Goal: Task Accomplishment & Management: Manage account settings

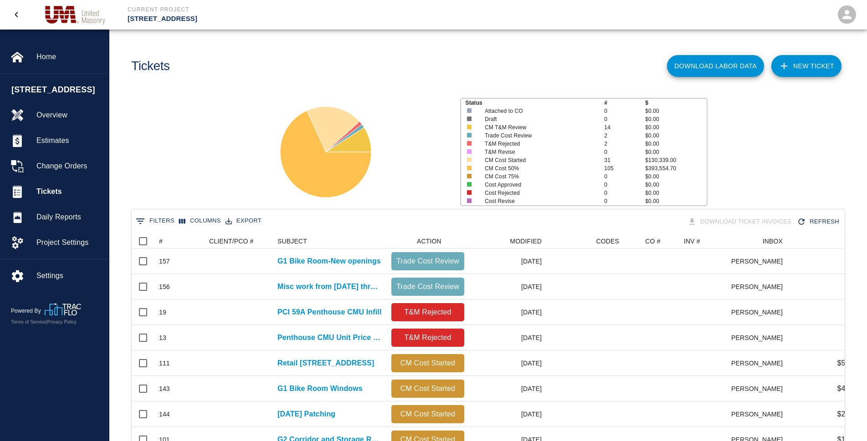
scroll to position [525, 705]
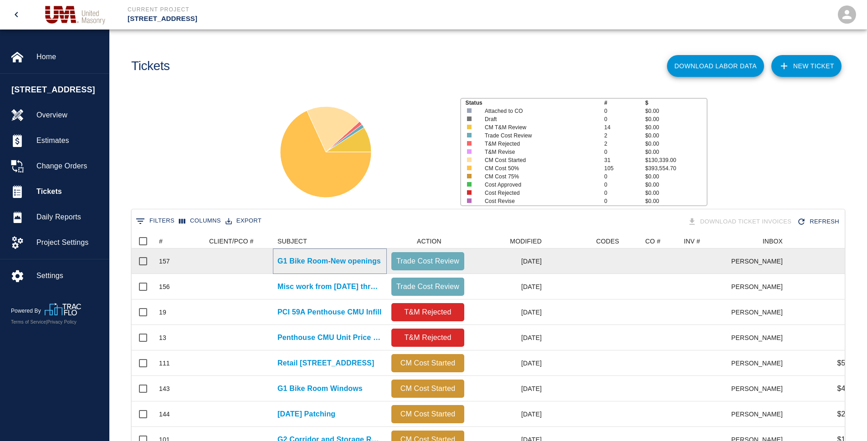
click at [338, 262] on p "G1 Bike Room-New openings" at bounding box center [328, 261] width 103 height 11
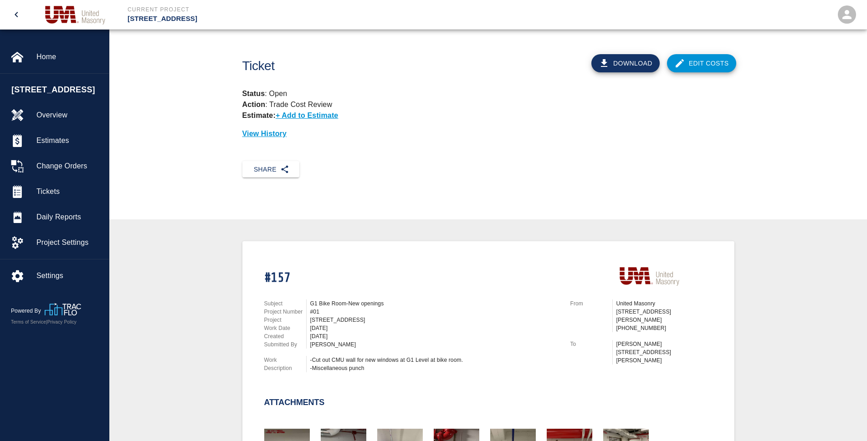
click at [697, 62] on link "Edit Costs" at bounding box center [701, 63] width 69 height 18
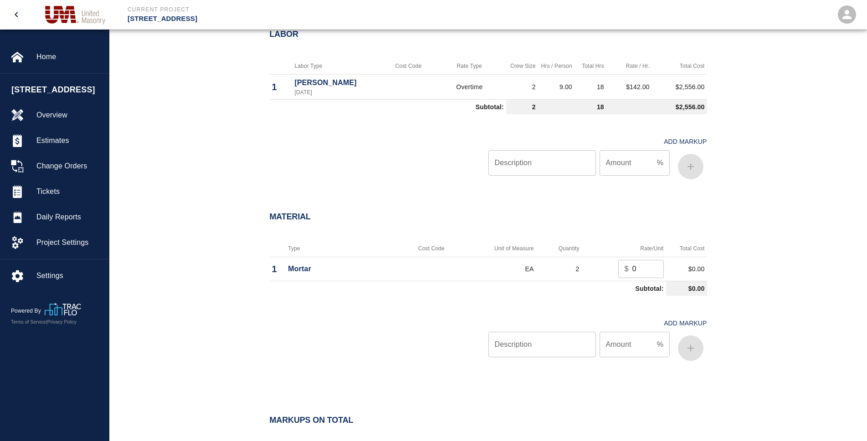
scroll to position [638, 0]
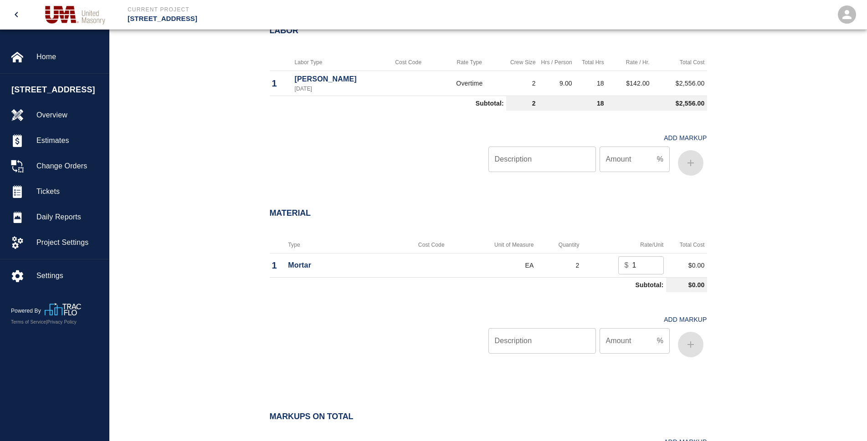
drag, startPoint x: 653, startPoint y: 263, endPoint x: 584, endPoint y: 271, distance: 68.8
click at [632, 271] on input "1" at bounding box center [647, 265] width 31 height 18
type input "12"
click at [739, 302] on div "Material Type Cost Code Unit of Measure Quantity Rate/Unit Total Cost 1 Mortar …" at bounding box center [488, 286] width 758 height 193
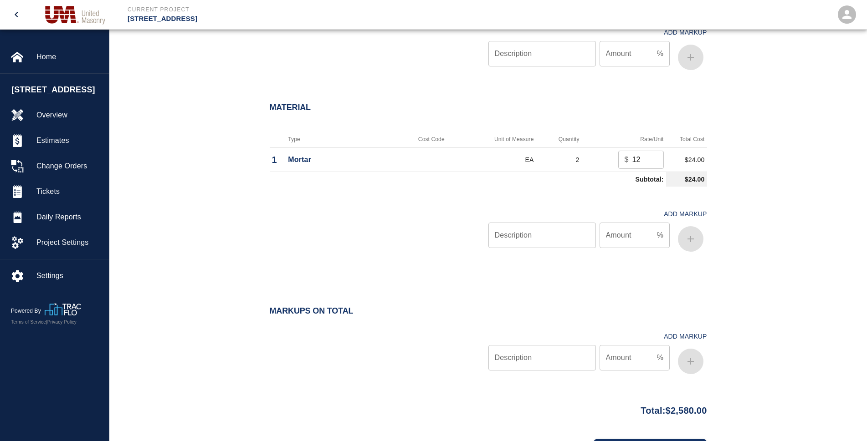
scroll to position [795, 0]
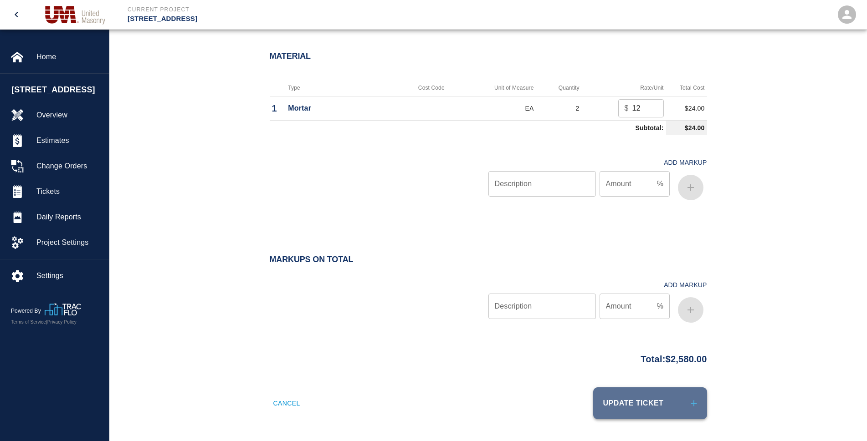
click at [639, 406] on button "Update Ticket" at bounding box center [650, 404] width 114 height 32
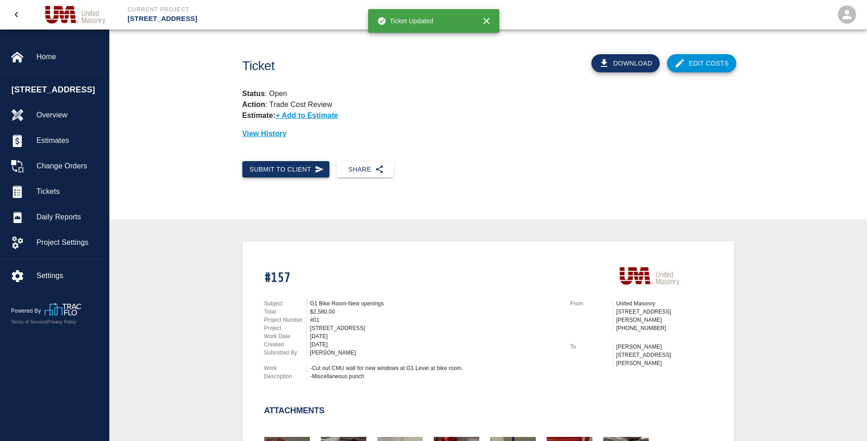
click at [307, 169] on button "Submit to Client" at bounding box center [285, 169] width 87 height 17
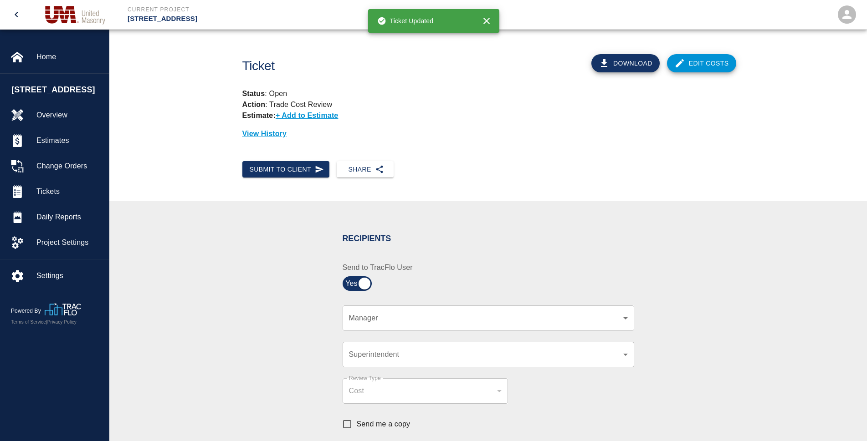
scroll to position [46, 0]
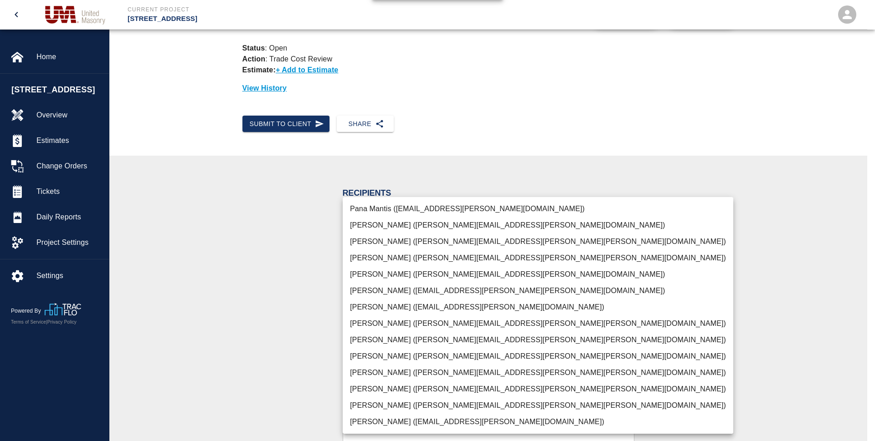
click at [625, 274] on body "Current Project [STREET_ADDRESS] Home [STREET_ADDRESS] Overview Estimates Chang…" at bounding box center [437, 174] width 875 height 441
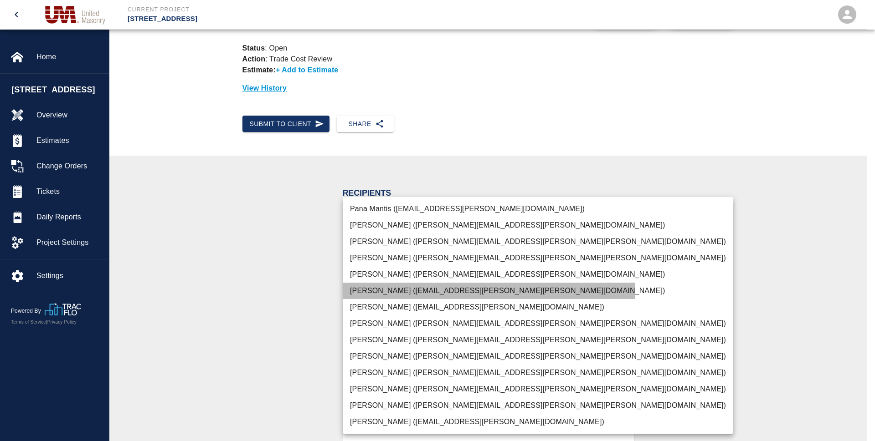
click at [382, 293] on li "[PERSON_NAME] ([EMAIL_ADDRESS][PERSON_NAME][PERSON_NAME][DOMAIN_NAME])" at bounding box center [538, 291] width 390 height 16
type input "e78ae711-0fd6-4e18-bb8b-b399932e647c"
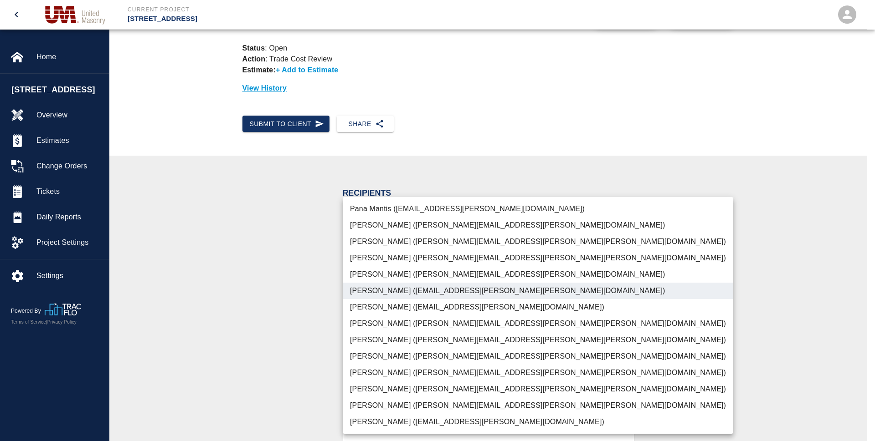
click at [698, 282] on div at bounding box center [437, 220] width 875 height 441
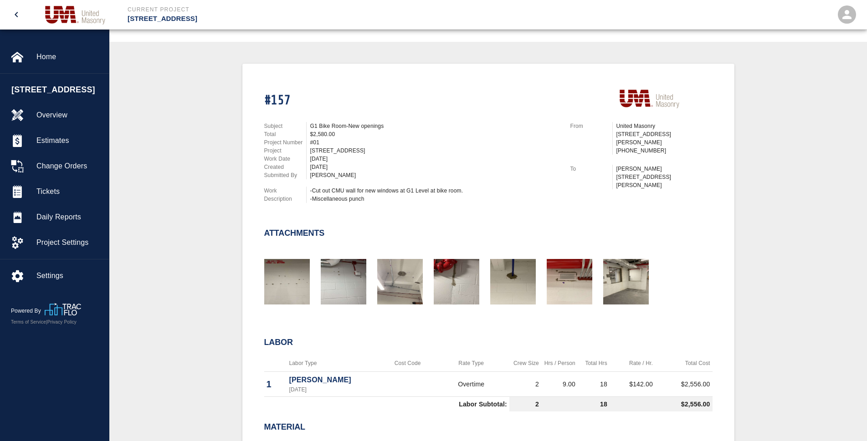
scroll to position [456, 0]
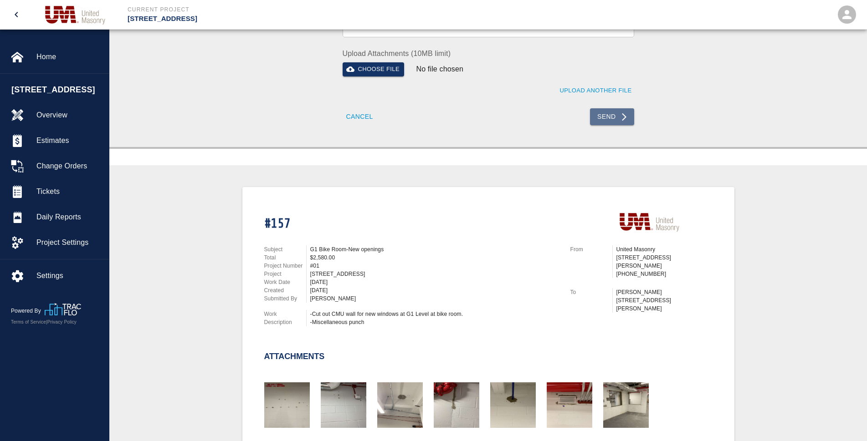
click at [616, 118] on button "Send" at bounding box center [612, 116] width 44 height 17
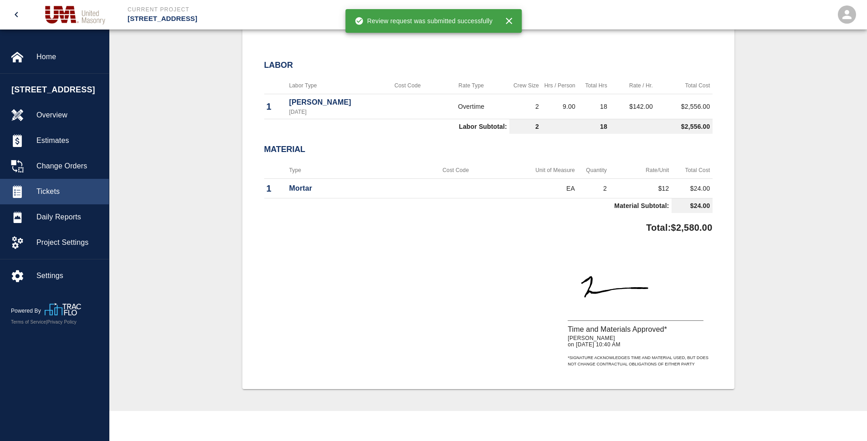
click at [49, 197] on span "Tickets" at bounding box center [68, 191] width 65 height 11
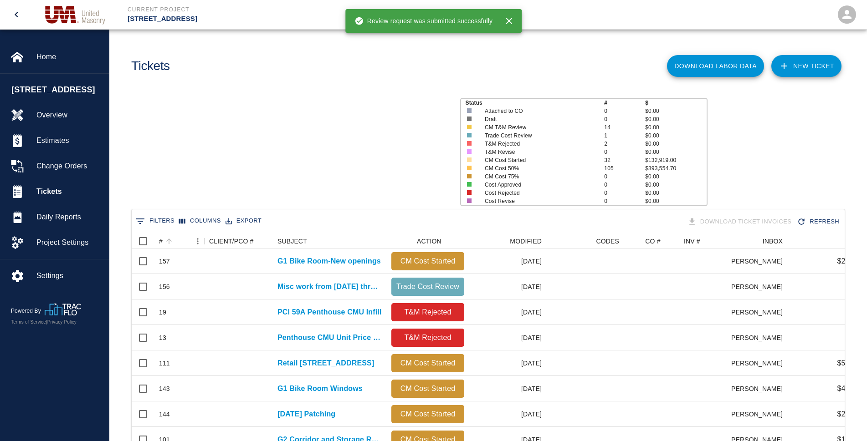
scroll to position [8, 8]
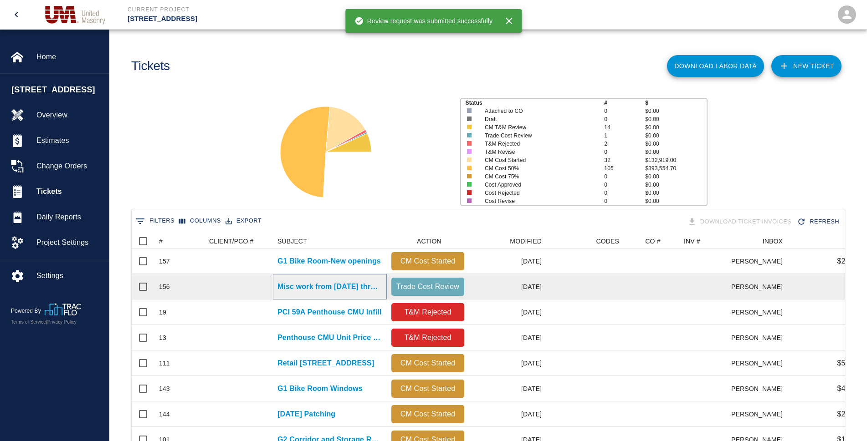
click at [341, 287] on p "Misc work from [DATE] thru [DATE]" at bounding box center [329, 287] width 105 height 11
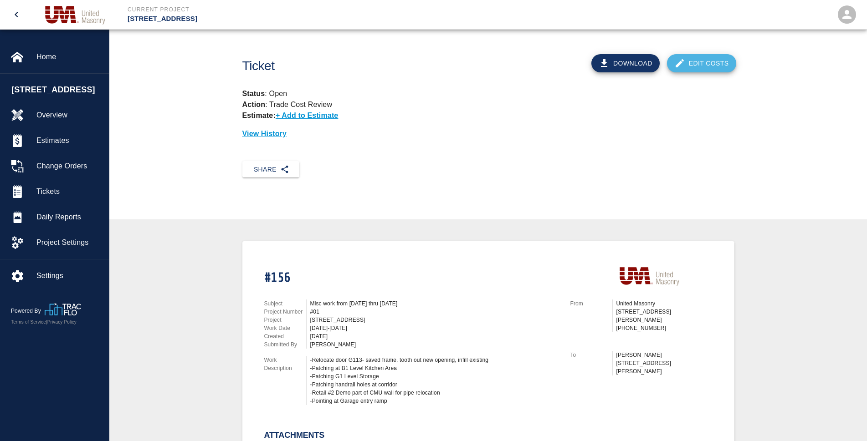
click at [692, 68] on link "Edit Costs" at bounding box center [701, 63] width 69 height 18
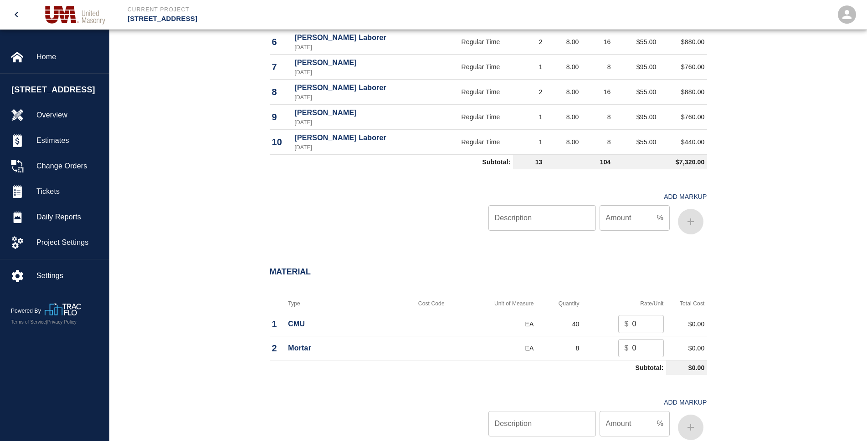
scroll to position [957, 0]
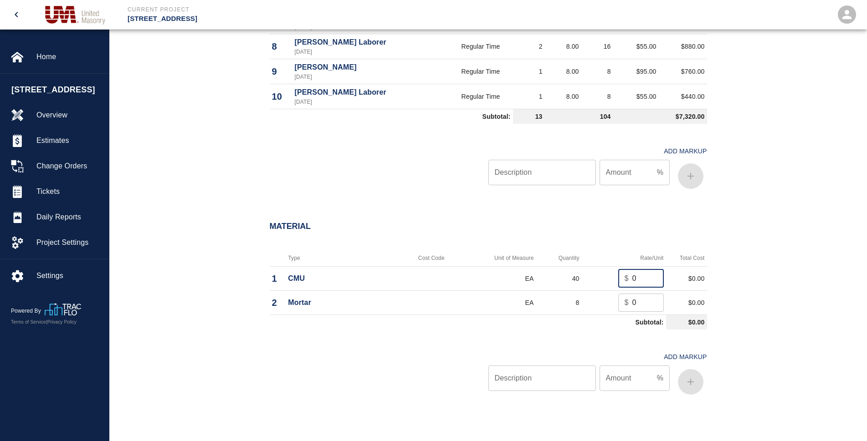
drag, startPoint x: 639, startPoint y: 278, endPoint x: 627, endPoint y: 278, distance: 12.3
click at [627, 278] on div "$ 0 ​" at bounding box center [641, 279] width 46 height 18
type input "2"
drag, startPoint x: 644, startPoint y: 303, endPoint x: 625, endPoint y: 303, distance: 18.2
click at [625, 303] on div "$ 0 ​" at bounding box center [641, 303] width 46 height 18
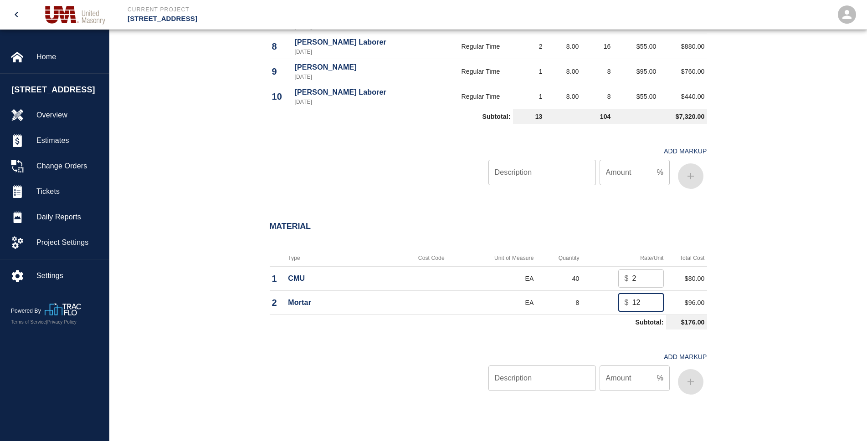
type input "12"
click at [741, 285] on div "Material Type Cost Code Unit of Measure Quantity Rate/Unit Total Cost 1 CMU EA …" at bounding box center [488, 312] width 758 height 217
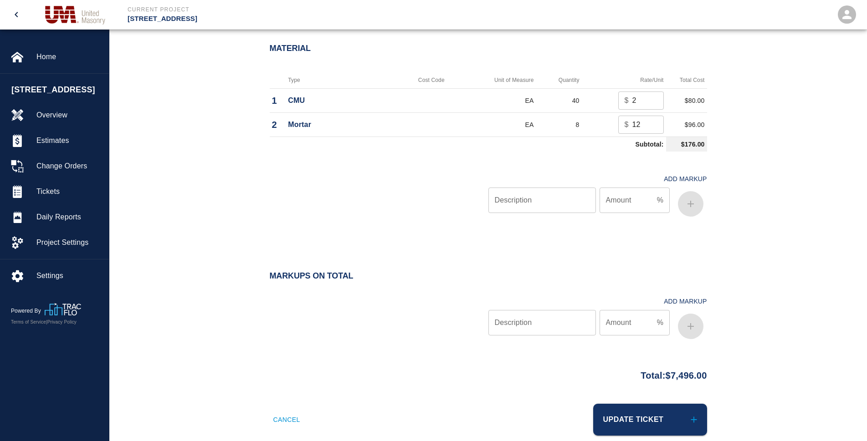
scroll to position [1151, 0]
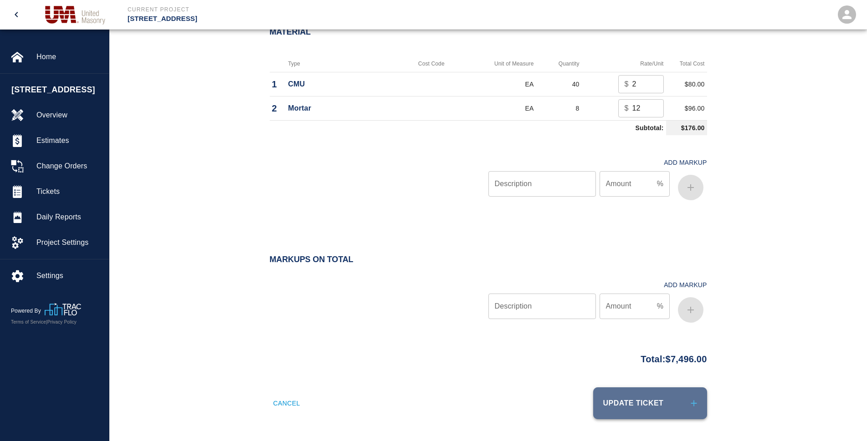
click at [652, 398] on button "Update Ticket" at bounding box center [650, 404] width 114 height 32
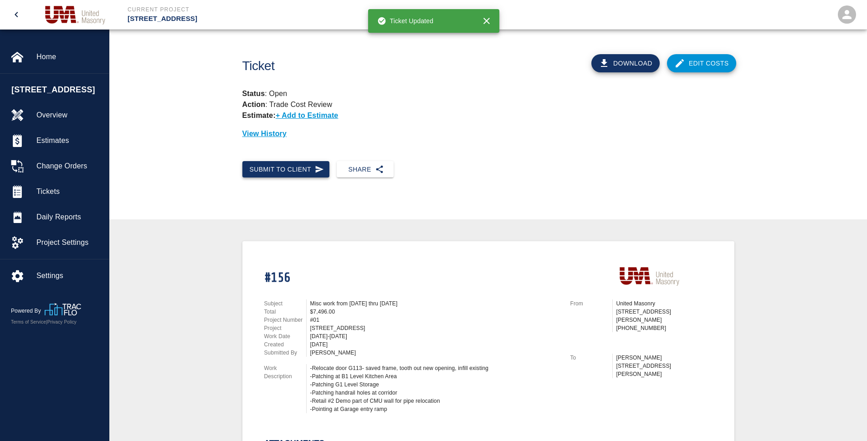
click at [302, 174] on button "Submit to Client" at bounding box center [285, 169] width 87 height 17
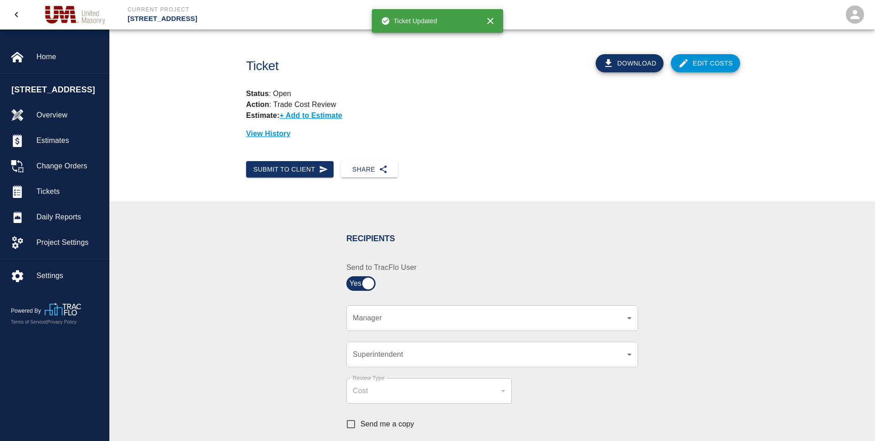
click at [625, 315] on body "Current Project [STREET_ADDRESS] Home [STREET_ADDRESS] Overview Estimates Chang…" at bounding box center [437, 220] width 875 height 441
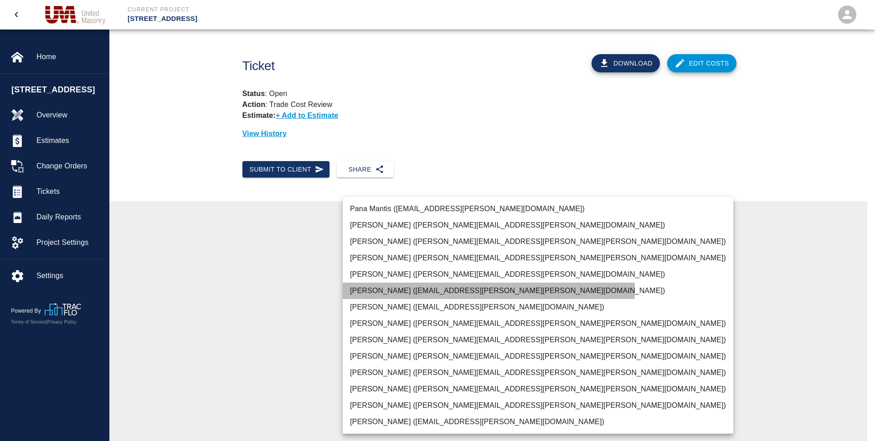
click at [386, 292] on li "[PERSON_NAME] ([EMAIL_ADDRESS][PERSON_NAME][PERSON_NAME][DOMAIN_NAME])" at bounding box center [538, 291] width 390 height 16
type input "e78ae711-0fd6-4e18-bb8b-b399932e647c"
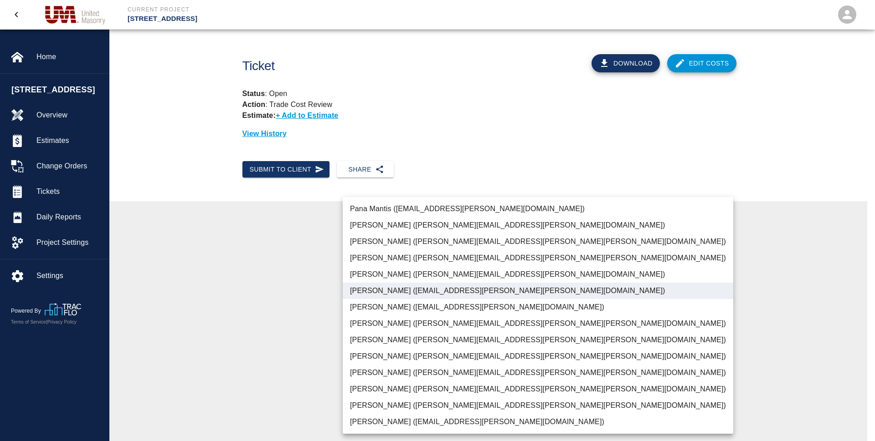
click at [737, 313] on div at bounding box center [437, 220] width 875 height 441
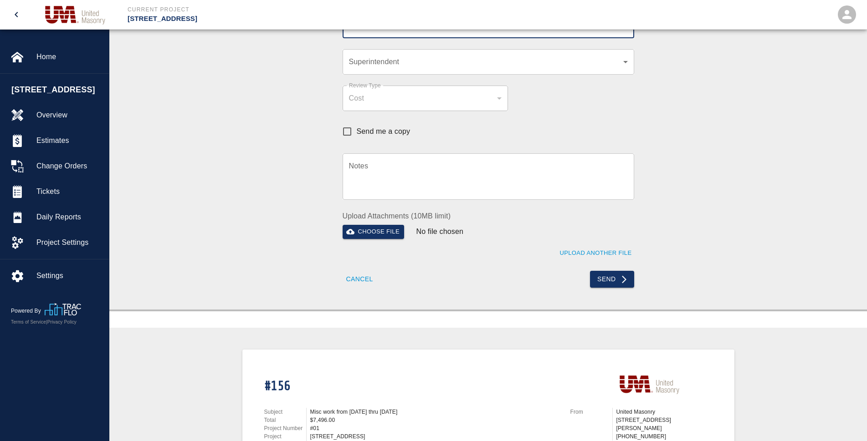
scroll to position [319, 0]
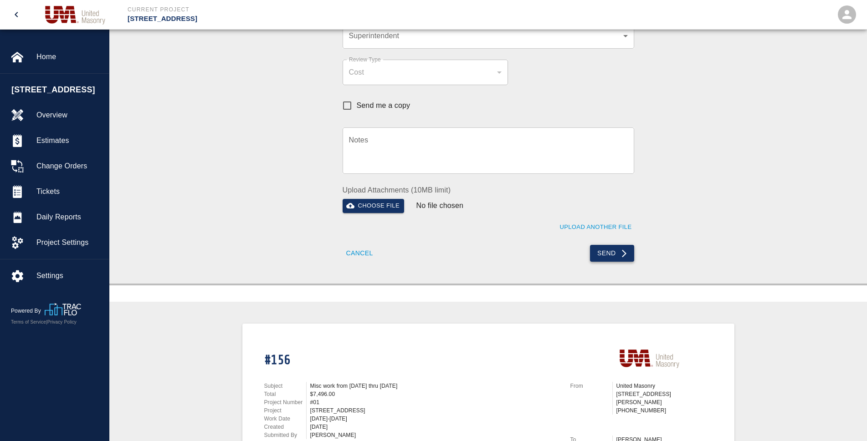
click at [610, 257] on button "Send" at bounding box center [612, 253] width 44 height 17
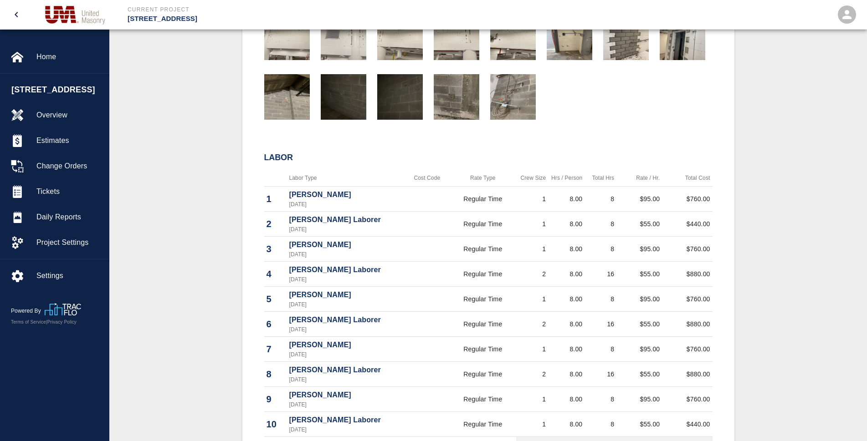
scroll to position [46, 0]
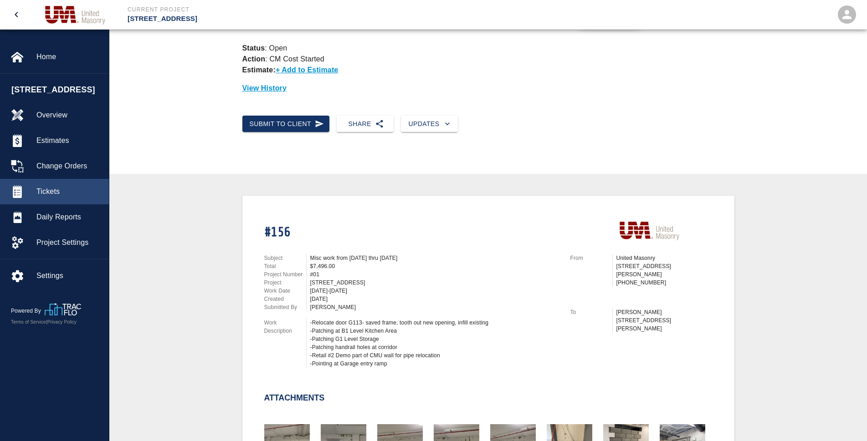
click at [51, 205] on div "Tickets" at bounding box center [54, 192] width 109 height 26
